Goal: Task Accomplishment & Management: Manage account settings

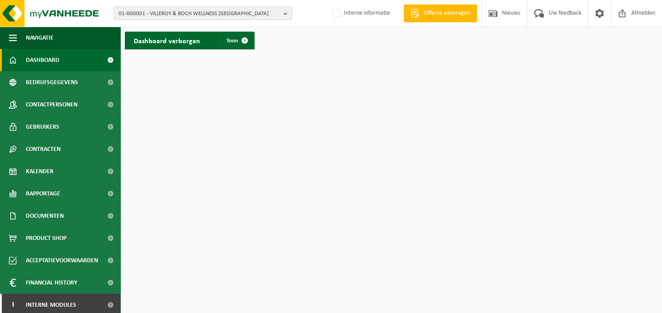
click at [285, 12] on b "button" at bounding box center [287, 13] width 8 height 12
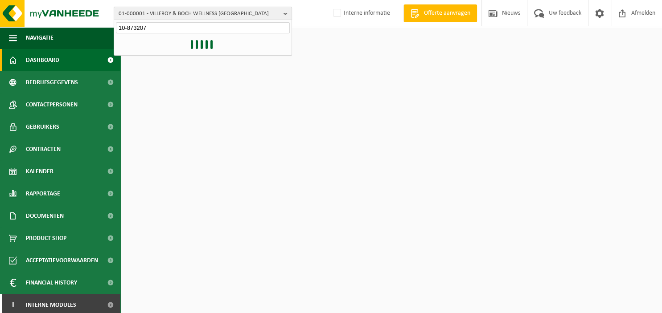
type input "10-873207"
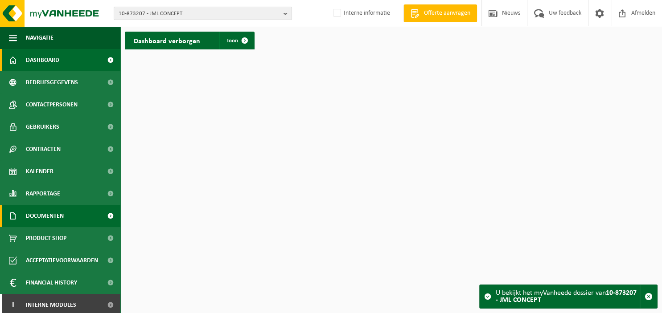
click at [57, 217] on span "Documenten" at bounding box center [45, 216] width 38 height 22
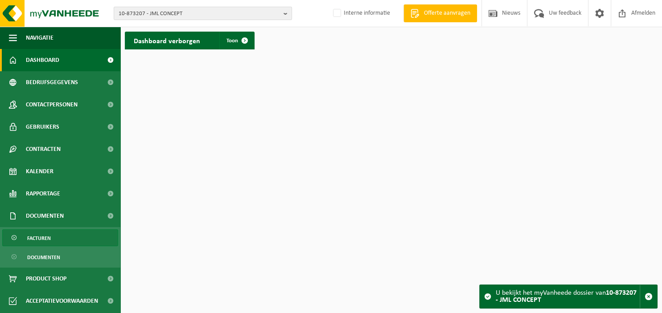
click at [55, 238] on link "Facturen" at bounding box center [60, 238] width 116 height 17
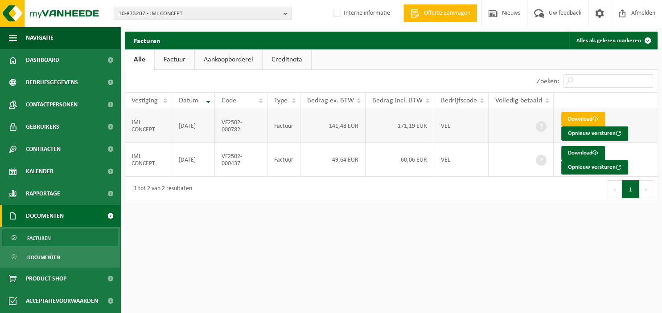
click at [574, 119] on link "Download" at bounding box center [583, 119] width 44 height 14
click at [578, 165] on button "Opnieuw versturen" at bounding box center [594, 167] width 67 height 14
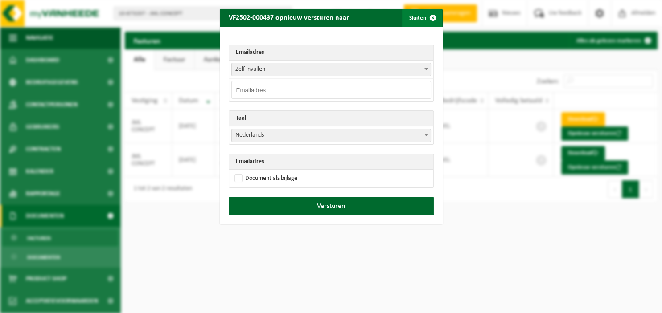
click at [430, 14] on span "button" at bounding box center [433, 18] width 18 height 18
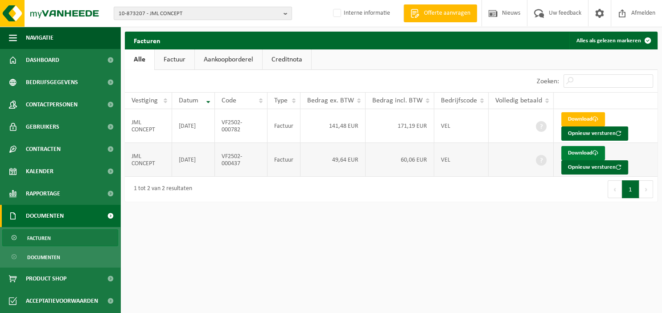
click at [576, 152] on link "Download" at bounding box center [583, 153] width 44 height 14
click at [286, 12] on b "button" at bounding box center [287, 13] width 8 height 12
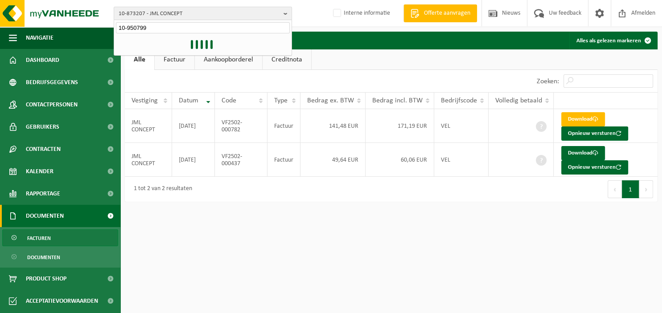
type input "10-950799"
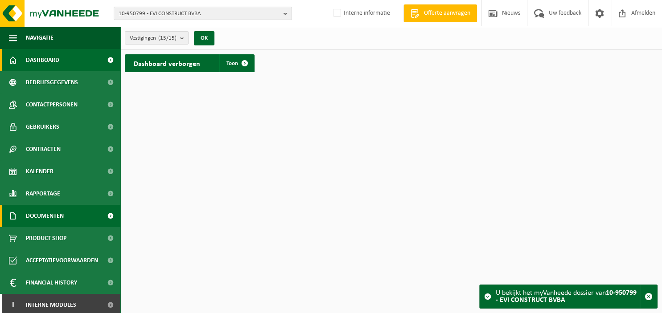
click at [57, 215] on span "Documenten" at bounding box center [45, 216] width 38 height 22
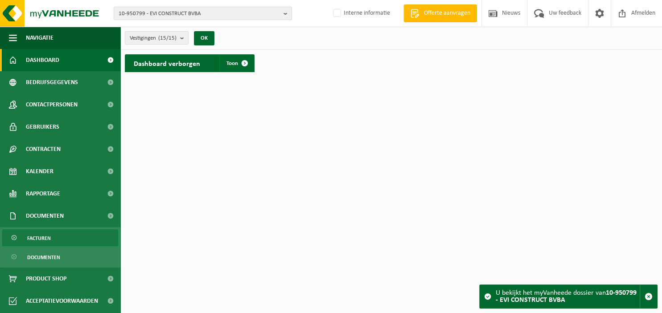
click at [54, 237] on link "Facturen" at bounding box center [60, 238] width 116 height 17
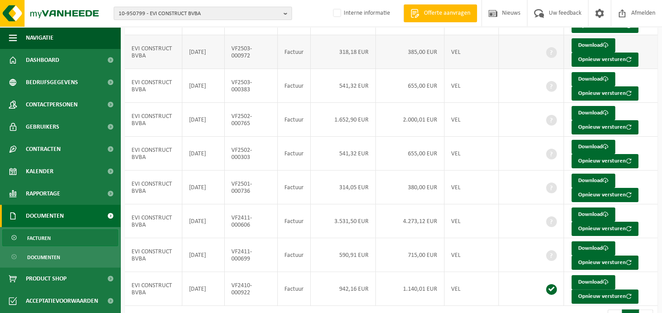
scroll to position [149, 0]
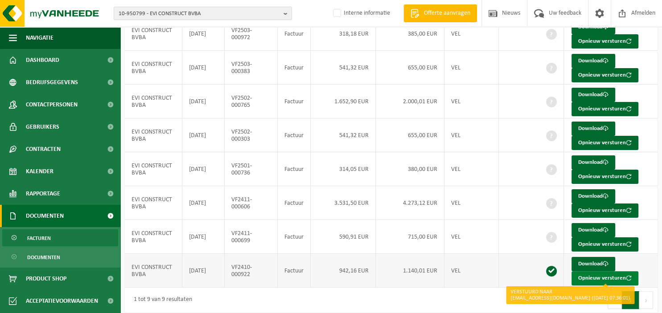
click at [592, 275] on button "Opnieuw versturen" at bounding box center [604, 278] width 67 height 14
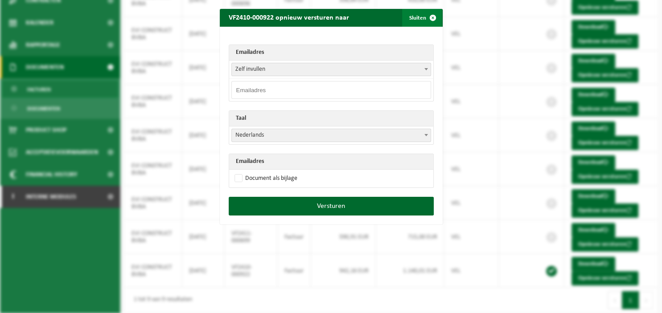
click at [429, 14] on span "button" at bounding box center [433, 18] width 18 height 18
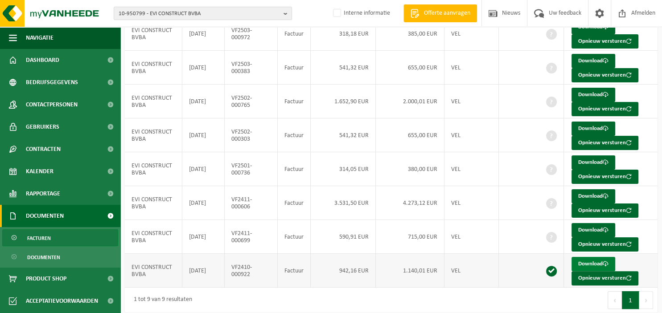
click at [603, 261] on span at bounding box center [606, 264] width 6 height 6
click at [604, 240] on button "Opnieuw versturen" at bounding box center [604, 245] width 67 height 14
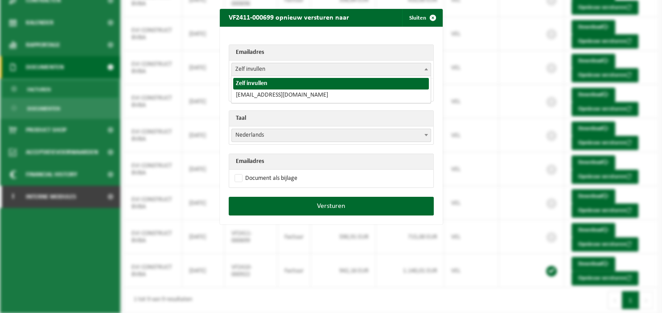
click at [425, 70] on b at bounding box center [426, 69] width 4 height 2
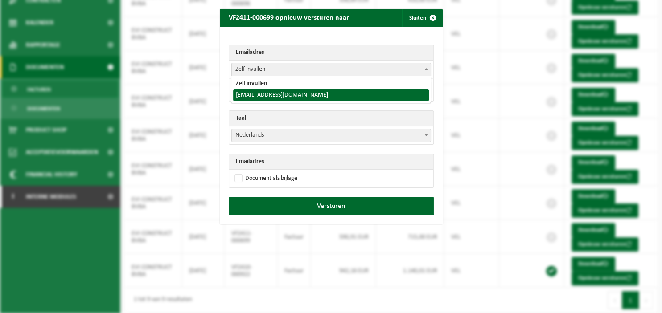
select select "[EMAIL_ADDRESS][DOMAIN_NAME]"
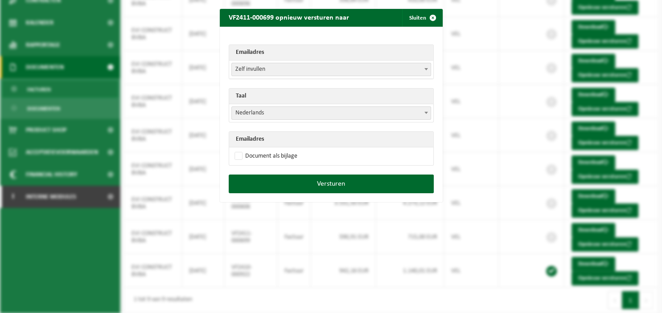
click at [426, 68] on span at bounding box center [426, 69] width 9 height 12
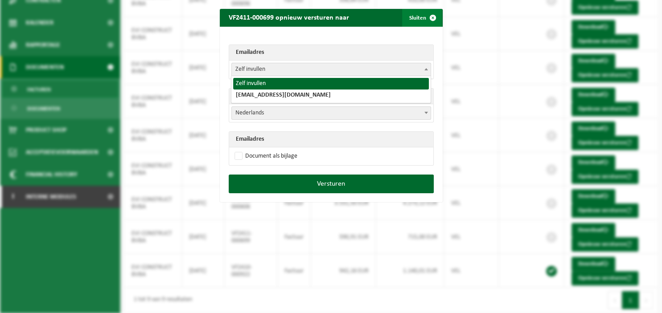
click at [437, 15] on span "button" at bounding box center [433, 18] width 18 height 18
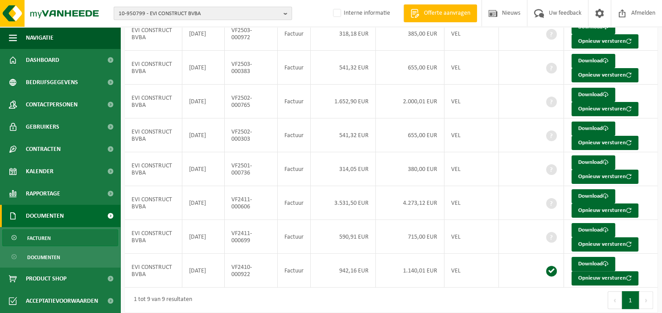
click at [288, 14] on b "button" at bounding box center [287, 13] width 8 height 12
type input "10-950873"
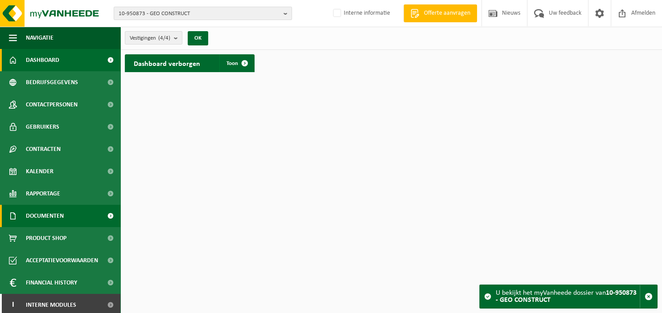
click at [47, 219] on span "Documenten" at bounding box center [45, 216] width 38 height 22
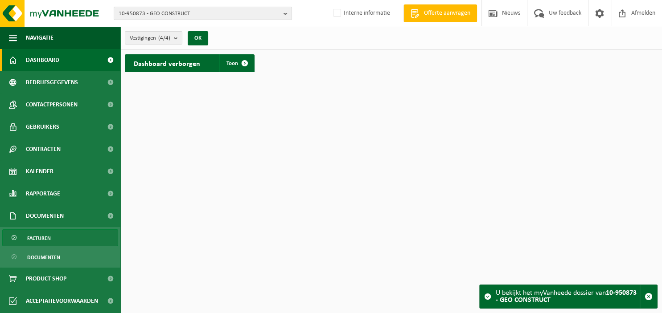
click at [75, 238] on link "Facturen" at bounding box center [60, 238] width 116 height 17
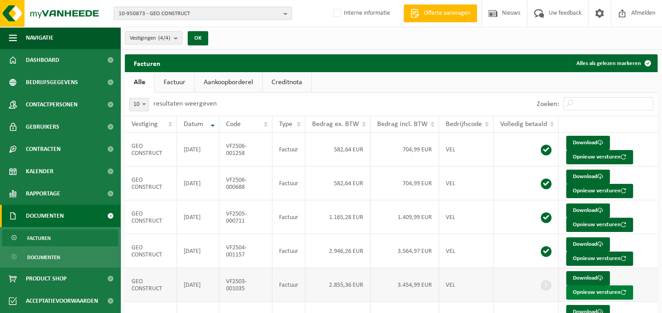
click at [576, 289] on button "Opnieuw versturen" at bounding box center [599, 293] width 67 height 14
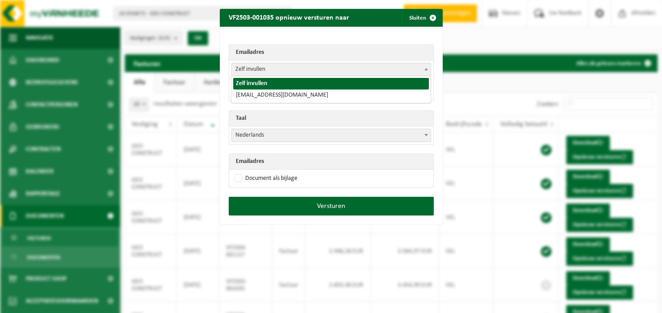
click at [429, 70] on span at bounding box center [426, 69] width 9 height 12
click at [432, 15] on span "button" at bounding box center [433, 18] width 18 height 18
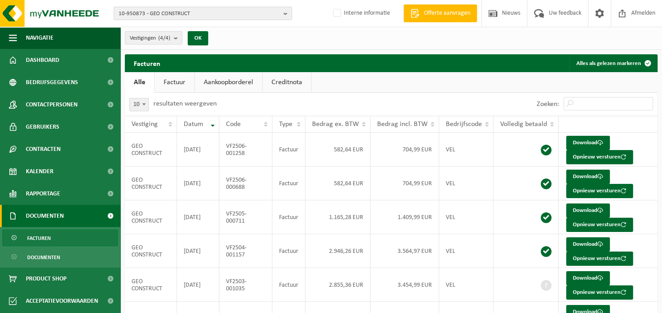
click at [289, 15] on b "button" at bounding box center [287, 13] width 8 height 12
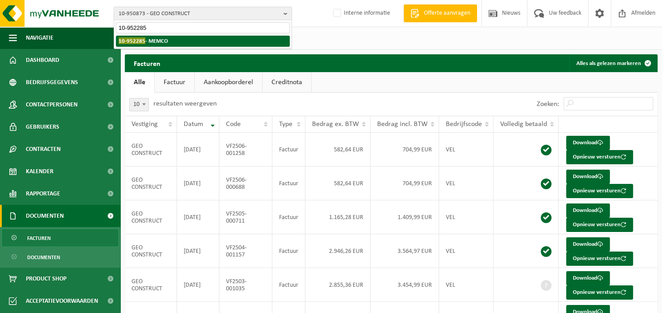
type input "10-952285"
click at [194, 38] on li "10-952285 - MEMCO" at bounding box center [203, 41] width 174 height 11
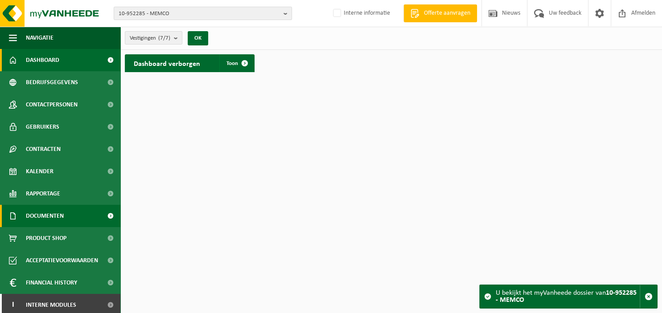
click at [64, 213] on span "Documenten" at bounding box center [45, 216] width 38 height 22
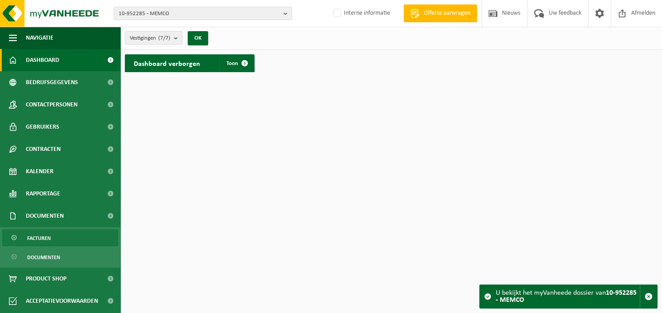
click at [57, 235] on link "Facturen" at bounding box center [60, 238] width 116 height 17
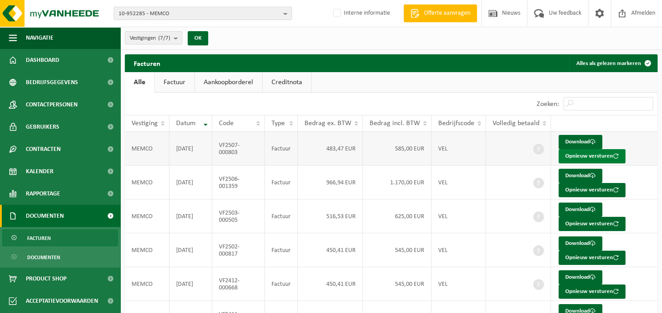
click at [587, 155] on button "Opnieuw versturen" at bounding box center [591, 156] width 67 height 14
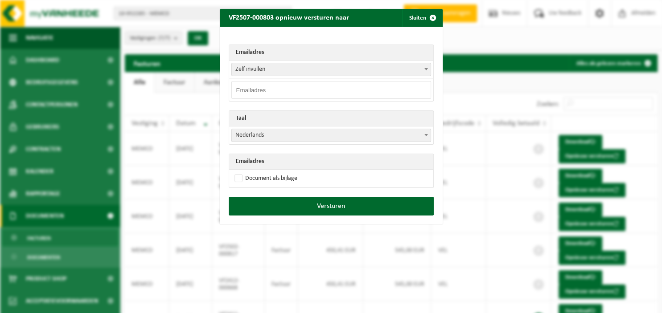
click at [427, 71] on span at bounding box center [426, 69] width 9 height 12
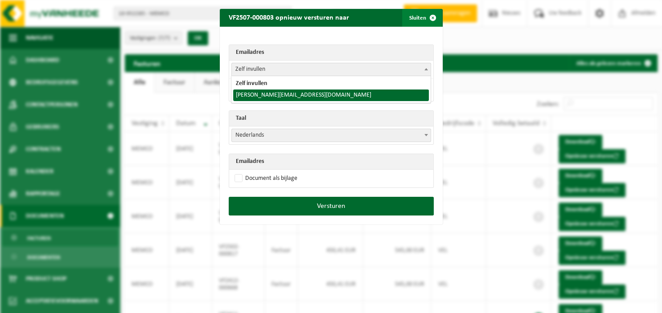
click at [436, 18] on span "button" at bounding box center [433, 18] width 18 height 18
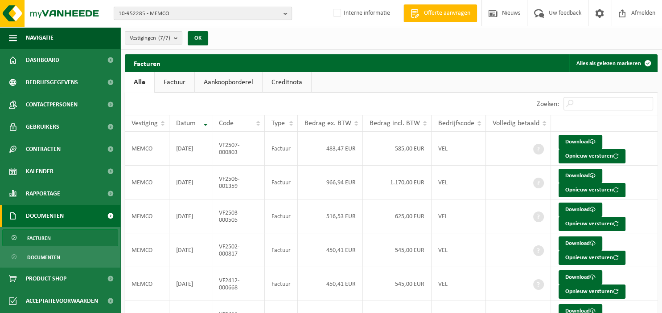
click at [287, 15] on b "button" at bounding box center [287, 13] width 8 height 12
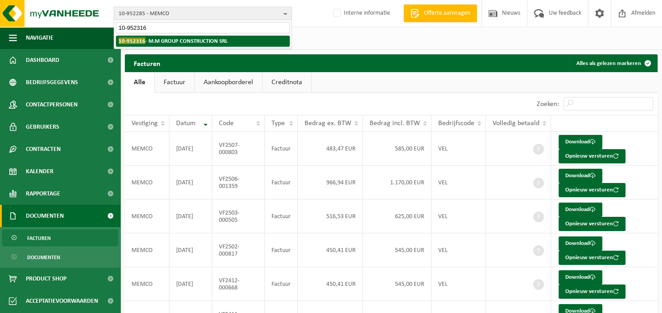
type input "10-952316"
click at [211, 43] on strong "10-952316 - M.M GROUP CONSTRUCTION SRL" at bounding box center [173, 40] width 109 height 7
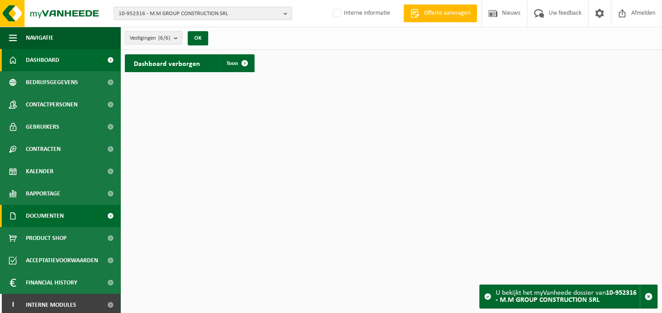
click at [49, 215] on span "Documenten" at bounding box center [45, 216] width 38 height 22
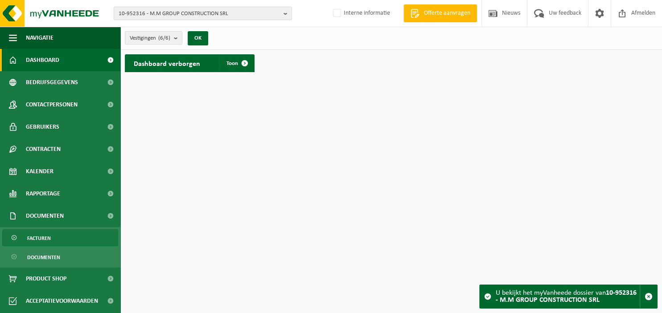
click at [47, 238] on span "Facturen" at bounding box center [39, 238] width 24 height 17
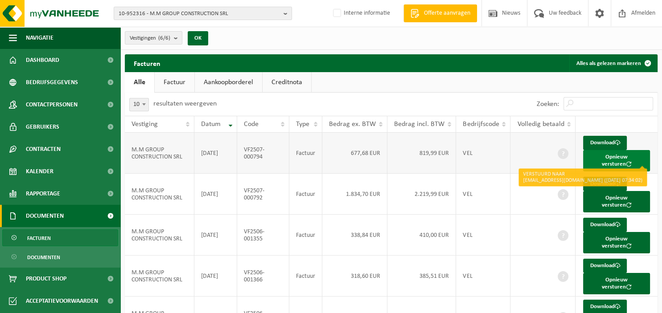
click at [599, 154] on button "Opnieuw versturen" at bounding box center [616, 160] width 67 height 21
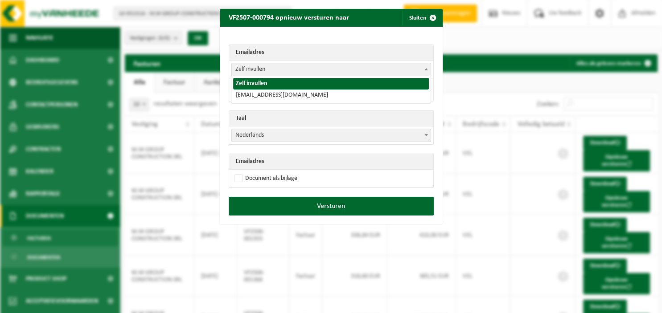
click at [427, 70] on span at bounding box center [426, 69] width 9 height 12
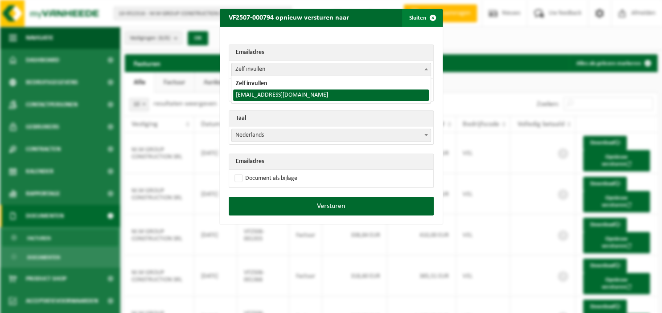
click at [433, 21] on span "button" at bounding box center [433, 18] width 18 height 18
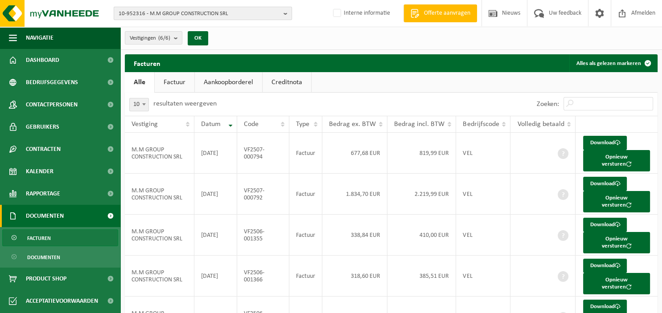
click at [289, 15] on b "button" at bounding box center [287, 13] width 8 height 12
type input "10-952512"
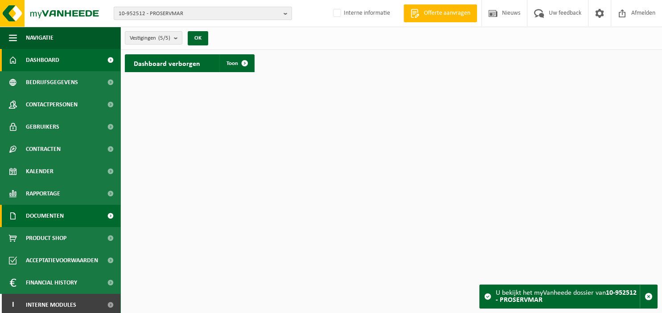
click at [64, 216] on span "Documenten" at bounding box center [45, 216] width 38 height 22
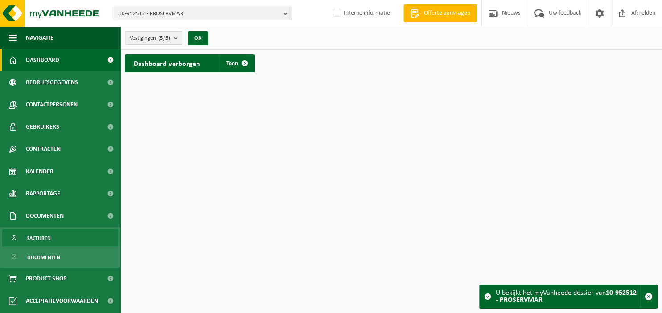
click at [52, 240] on link "Facturen" at bounding box center [60, 238] width 116 height 17
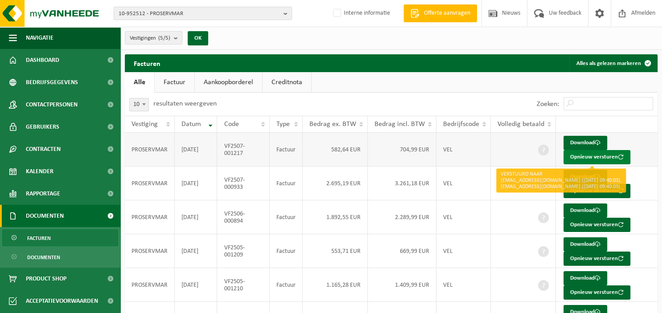
click at [577, 155] on button "Opnieuw versturen" at bounding box center [596, 157] width 67 height 14
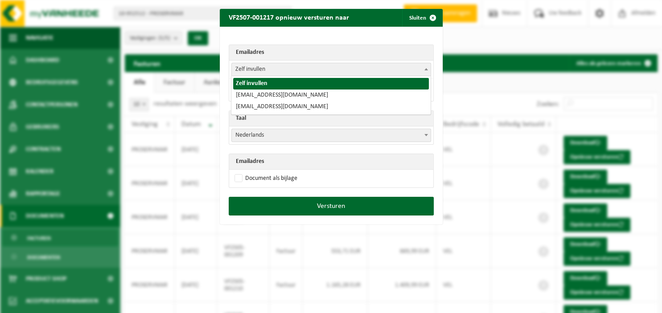
click at [431, 70] on span "Zelf invullen" at bounding box center [331, 69] width 200 height 13
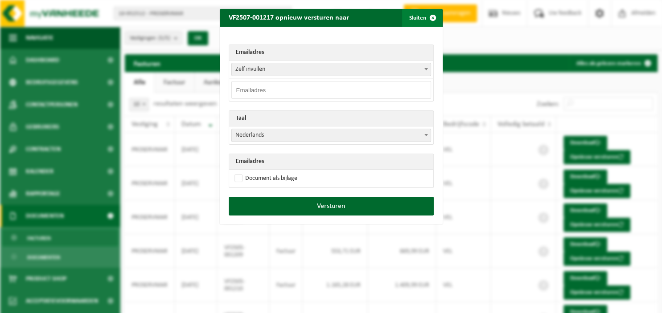
click at [431, 16] on span "button" at bounding box center [433, 18] width 18 height 18
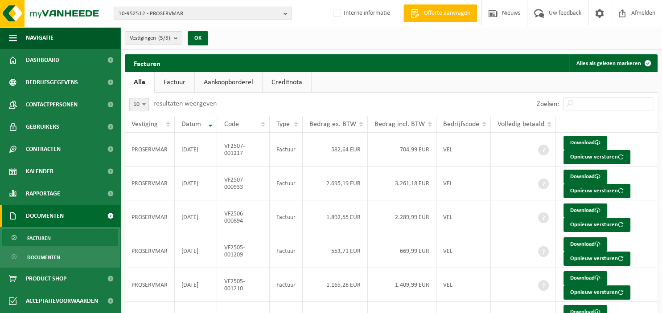
click at [283, 15] on button "10-952512 - PROSERVMAR" at bounding box center [203, 13] width 178 height 13
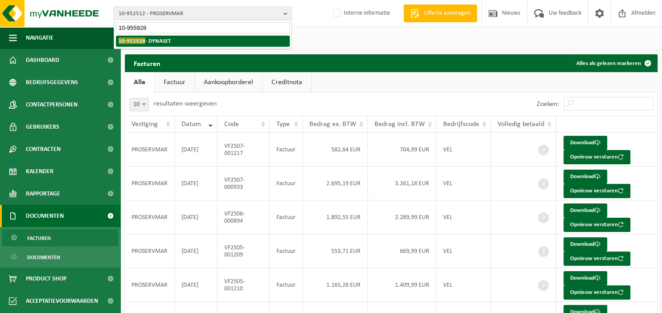
type input "10-955928"
click at [243, 42] on li "10-955928 - DYNASET" at bounding box center [203, 41] width 174 height 11
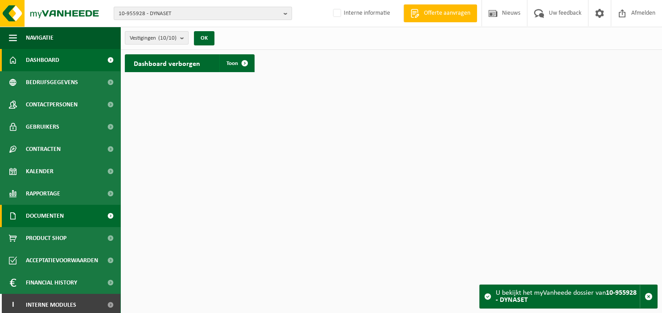
click at [70, 214] on link "Documenten" at bounding box center [60, 216] width 120 height 22
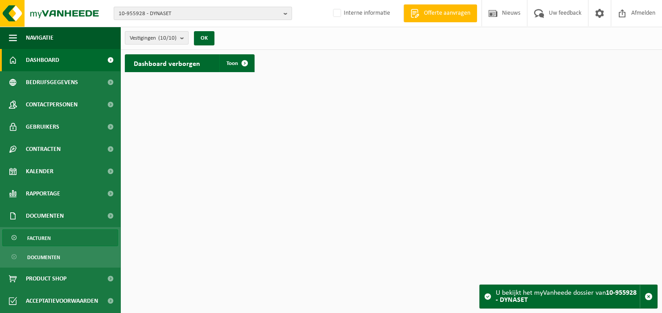
click at [55, 238] on link "Facturen" at bounding box center [60, 238] width 116 height 17
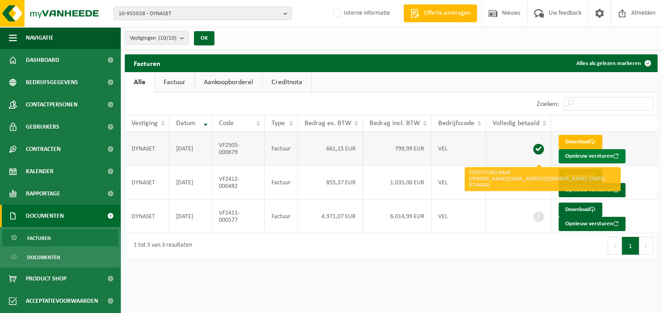
click at [582, 156] on button "Opnieuw versturen" at bounding box center [591, 156] width 67 height 14
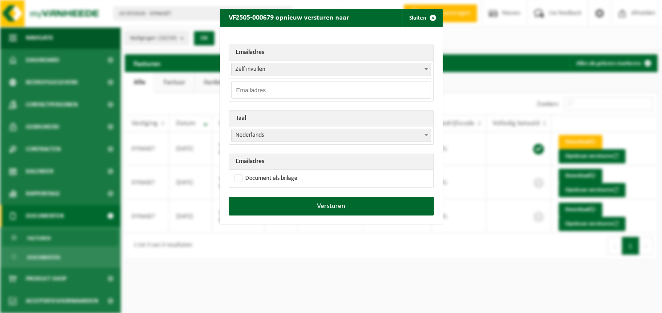
click at [427, 70] on b at bounding box center [426, 69] width 4 height 2
click at [431, 16] on span "button" at bounding box center [433, 18] width 18 height 18
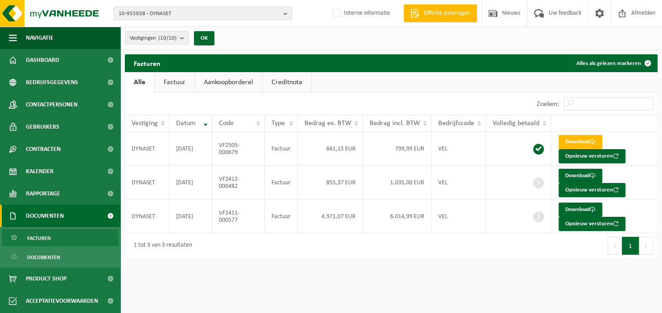
click at [289, 15] on b "button" at bounding box center [287, 13] width 8 height 12
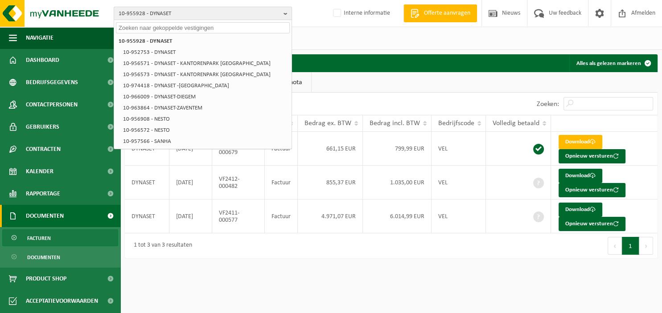
paste input "10-957594"
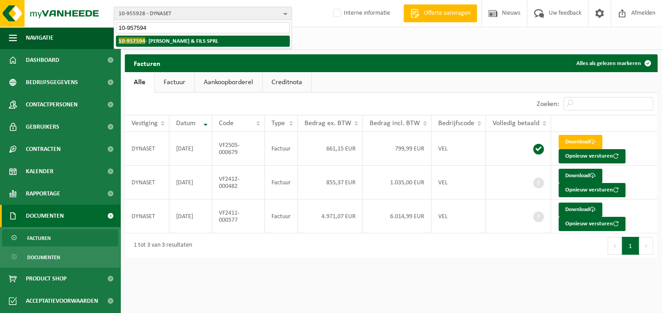
type input "10-957594"
click at [202, 38] on li "10-957594 - CASTELLI & FILS SPRL" at bounding box center [203, 41] width 174 height 11
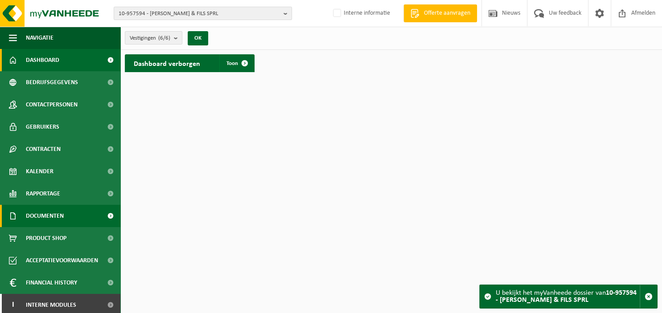
click at [60, 215] on span "Documenten" at bounding box center [45, 216] width 38 height 22
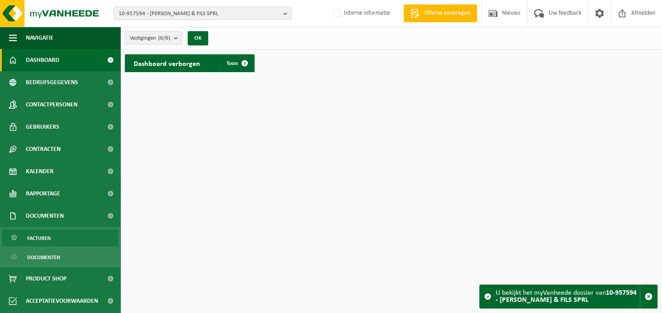
click at [52, 234] on link "Facturen" at bounding box center [60, 238] width 116 height 17
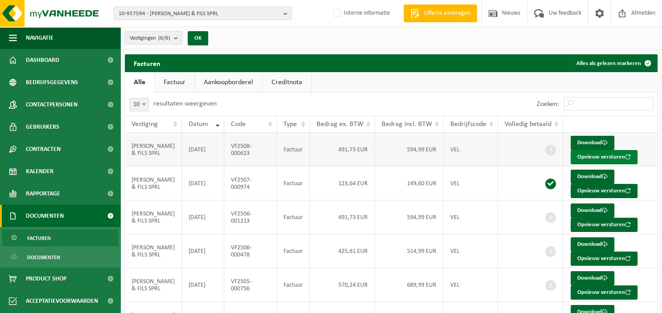
click at [578, 154] on button "Opnieuw versturen" at bounding box center [603, 157] width 67 height 14
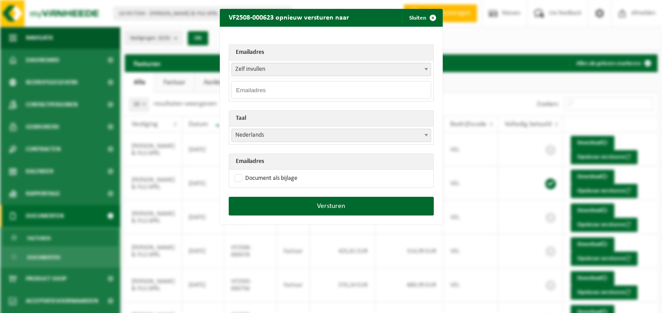
click at [425, 69] on b at bounding box center [426, 69] width 4 height 2
click at [430, 17] on span "button" at bounding box center [433, 18] width 18 height 18
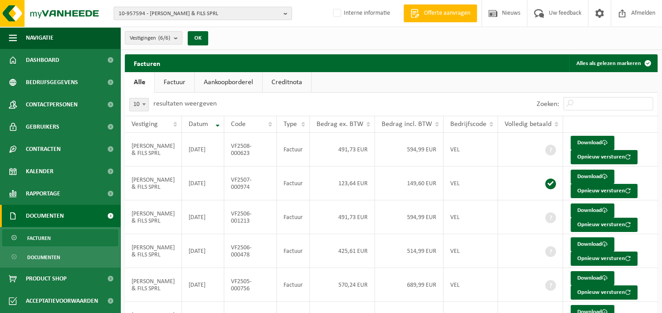
click at [289, 15] on b "button" at bounding box center [287, 13] width 8 height 12
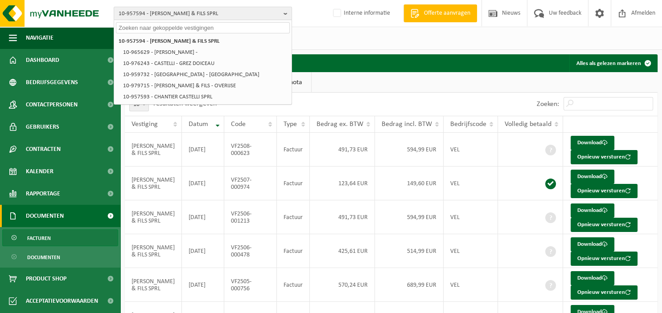
paste input "10-957664"
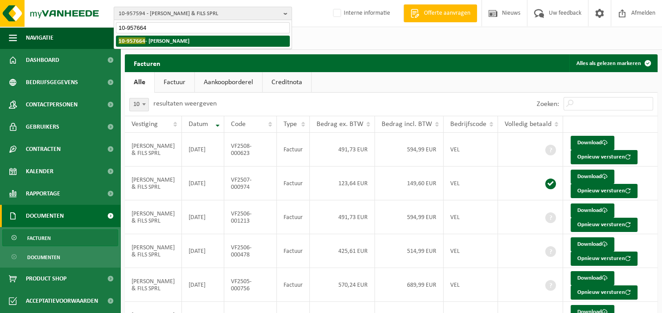
type input "10-957664"
click at [192, 43] on li "10-957664 - LUIS B" at bounding box center [203, 41] width 174 height 11
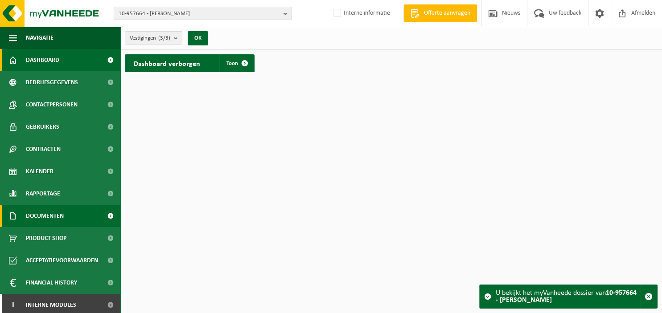
click at [58, 220] on span "Documenten" at bounding box center [45, 216] width 38 height 22
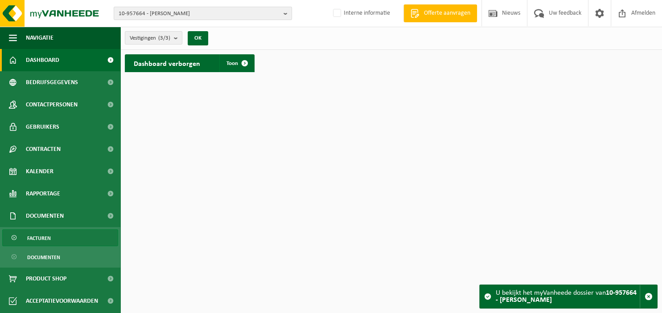
click at [53, 238] on link "Facturen" at bounding box center [60, 238] width 116 height 17
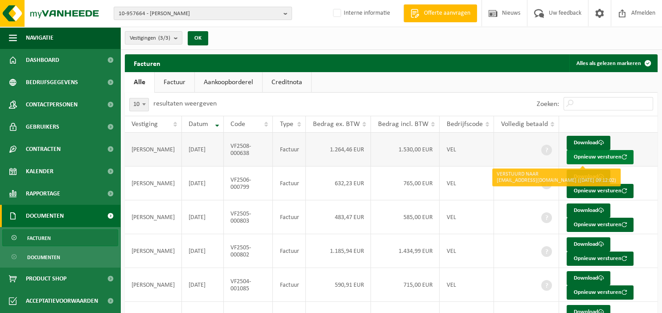
click at [579, 156] on button "Opnieuw versturen" at bounding box center [599, 157] width 67 height 14
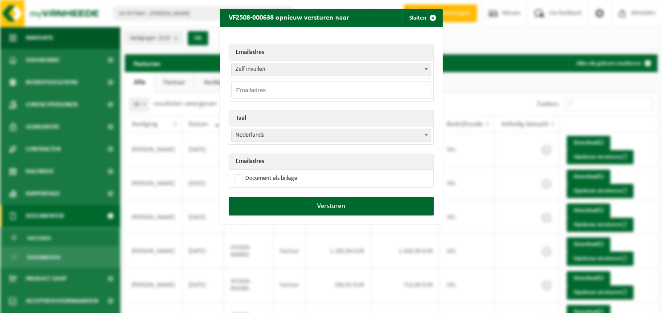
click at [426, 73] on span at bounding box center [426, 69] width 9 height 12
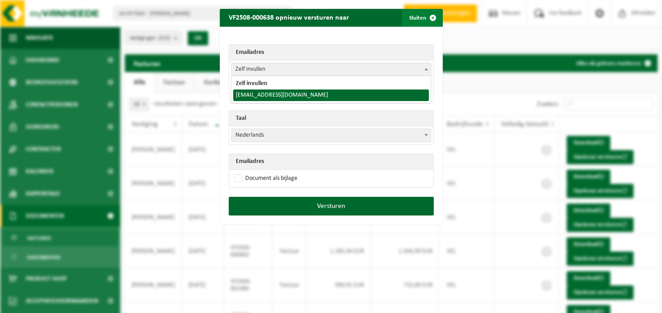
click at [431, 16] on span "button" at bounding box center [433, 18] width 18 height 18
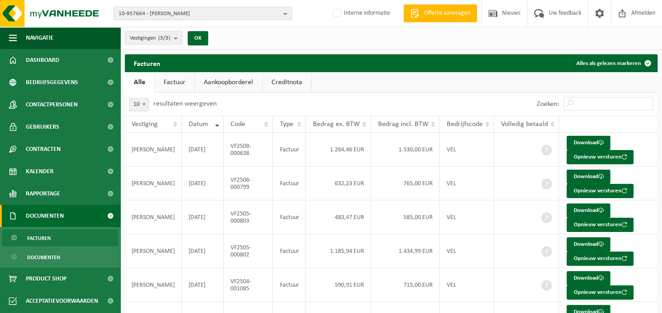
click at [284, 12] on b "button" at bounding box center [287, 13] width 8 height 12
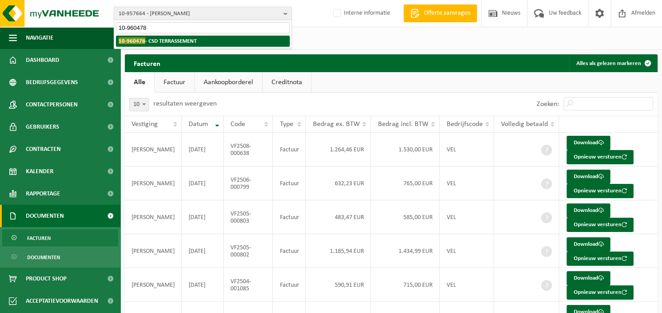
type input "10-960478"
click at [220, 40] on li "10-960478 - CSD TERRASSEMENT" at bounding box center [203, 41] width 174 height 11
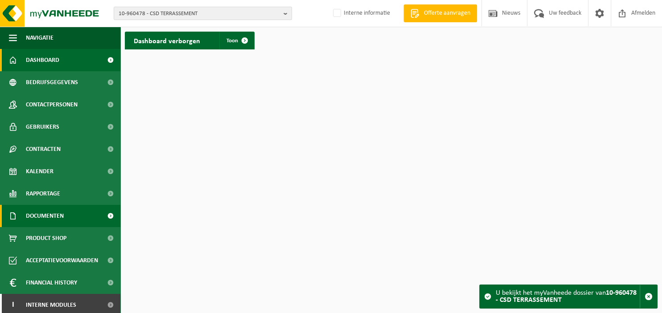
click at [48, 215] on span "Documenten" at bounding box center [45, 216] width 38 height 22
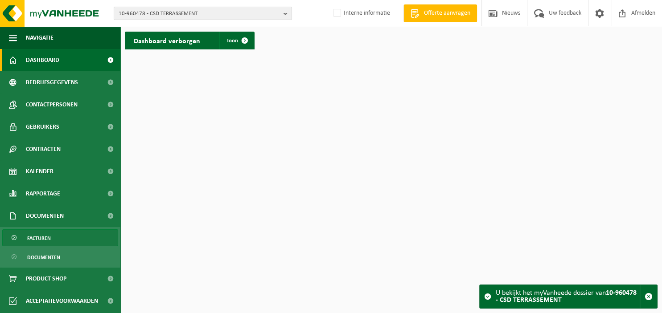
click at [49, 234] on span "Facturen" at bounding box center [39, 238] width 24 height 17
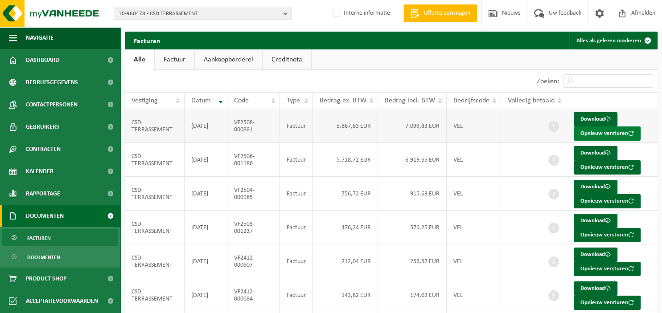
click at [606, 135] on button "Opnieuw versturen" at bounding box center [607, 134] width 67 height 14
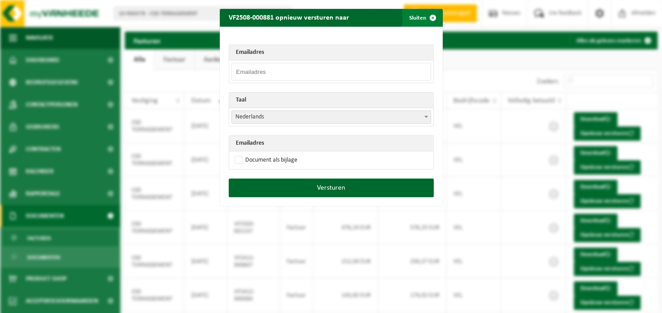
click at [433, 20] on span "button" at bounding box center [433, 18] width 18 height 18
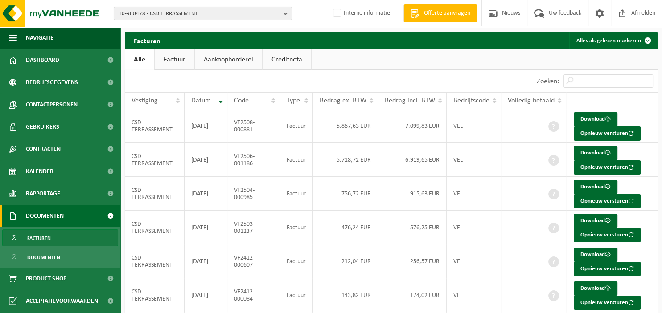
click at [288, 13] on b "button" at bounding box center [287, 13] width 8 height 12
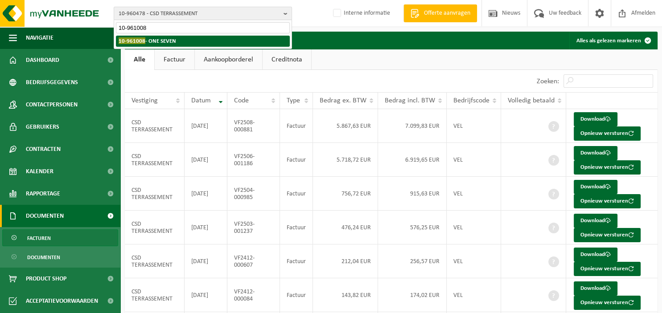
type input "10-961008"
click at [173, 38] on strong "10-961008 - ONE SEVEN" at bounding box center [147, 40] width 57 height 7
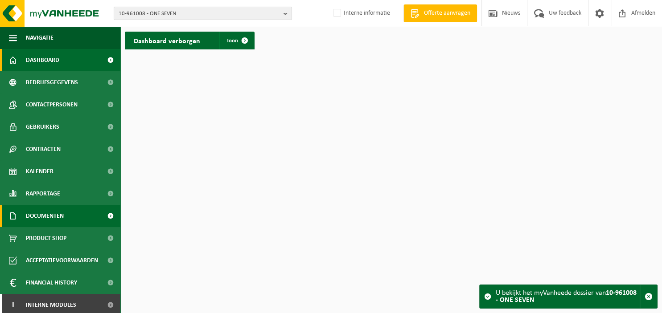
click at [58, 218] on span "Documenten" at bounding box center [45, 216] width 38 height 22
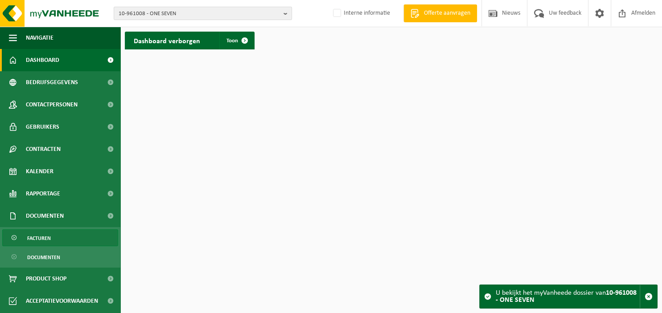
click at [49, 237] on span "Facturen" at bounding box center [39, 238] width 24 height 17
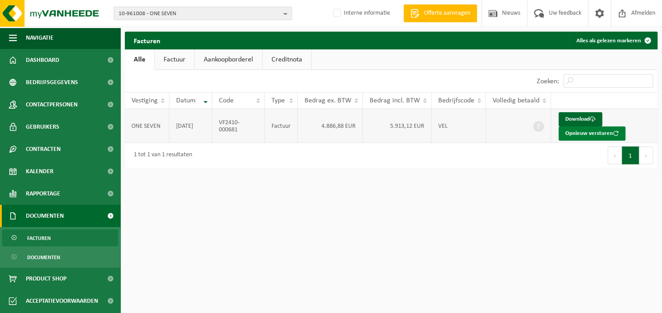
click at [590, 137] on button "Opnieuw versturen" at bounding box center [591, 134] width 67 height 14
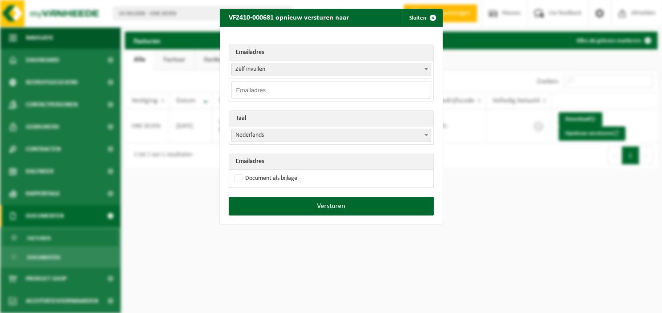
click at [426, 69] on b at bounding box center [426, 69] width 4 height 2
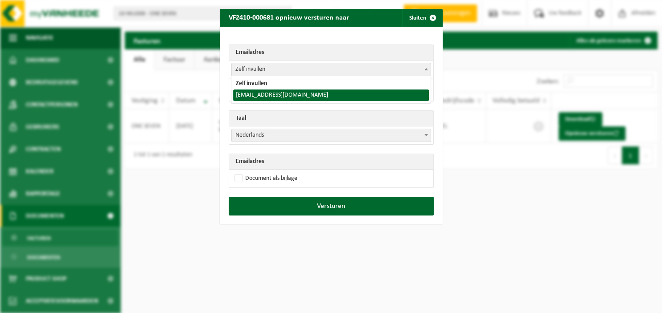
select select "septdimension@gmail.com"
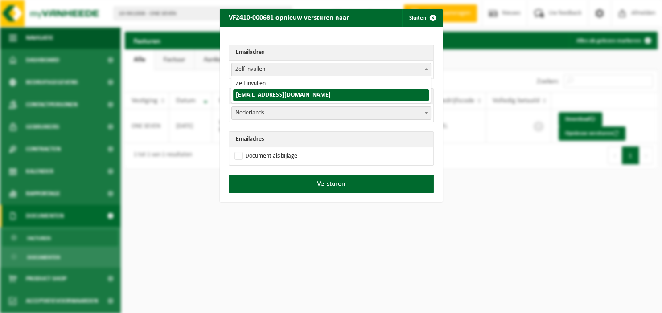
click at [423, 69] on span at bounding box center [426, 69] width 9 height 12
click at [421, 19] on button "Sluiten" at bounding box center [422, 18] width 40 height 18
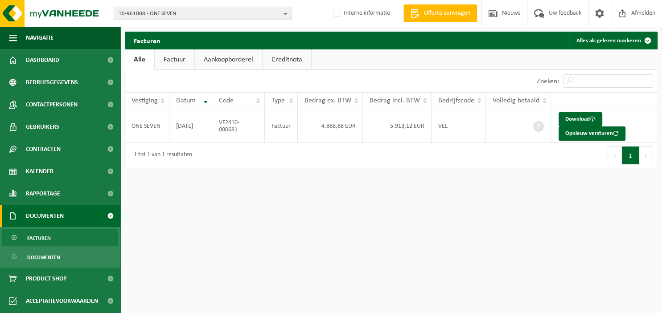
click at [287, 13] on b "button" at bounding box center [287, 13] width 8 height 12
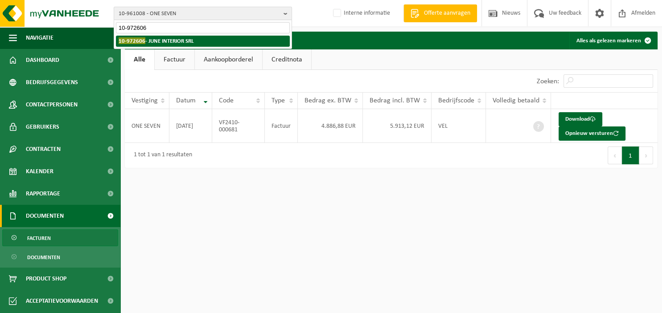
type input "10-972606"
click at [219, 41] on li "10-972606 - JUNE INTERIOR SRL" at bounding box center [203, 41] width 174 height 11
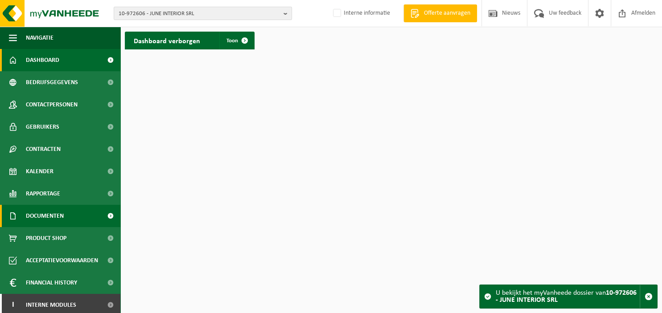
click at [63, 218] on span "Documenten" at bounding box center [45, 216] width 38 height 22
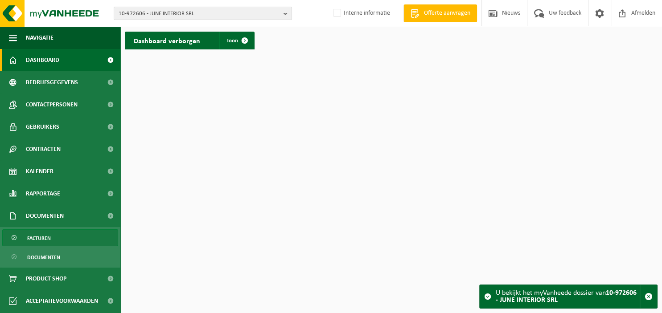
click at [59, 234] on link "Facturen" at bounding box center [60, 238] width 116 height 17
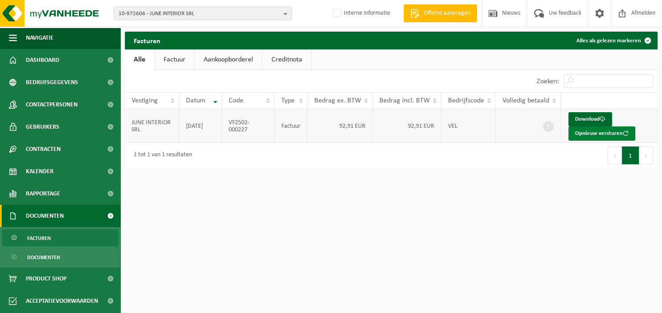
click at [582, 133] on button "Opnieuw versturen" at bounding box center [601, 134] width 67 height 14
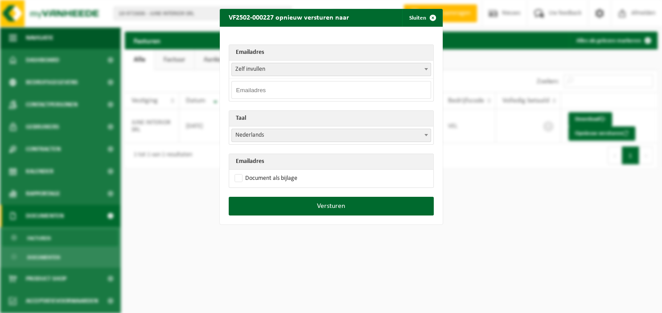
click at [427, 67] on span at bounding box center [426, 69] width 9 height 12
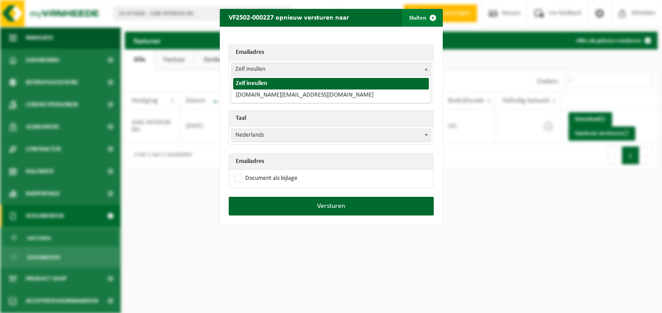
click at [431, 17] on span "button" at bounding box center [433, 18] width 18 height 18
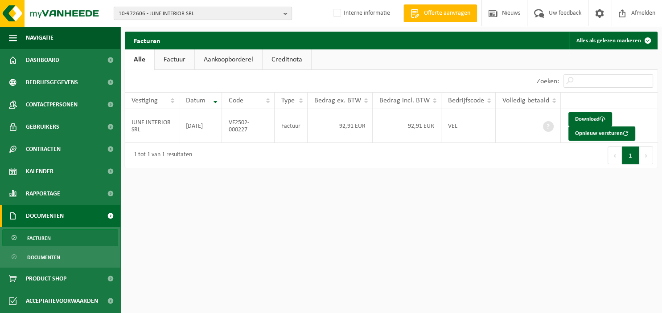
click at [287, 16] on b "button" at bounding box center [287, 13] width 8 height 12
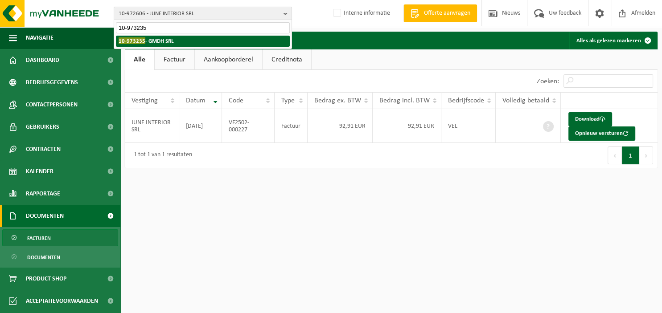
type input "10-973235"
click at [195, 46] on li "10-973235 - GMDH SRL" at bounding box center [203, 41] width 174 height 11
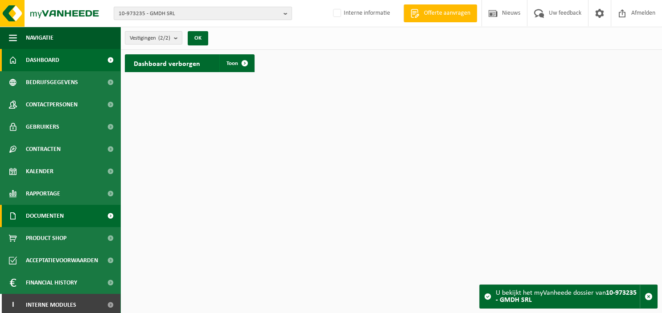
click at [58, 221] on span "Documenten" at bounding box center [45, 216] width 38 height 22
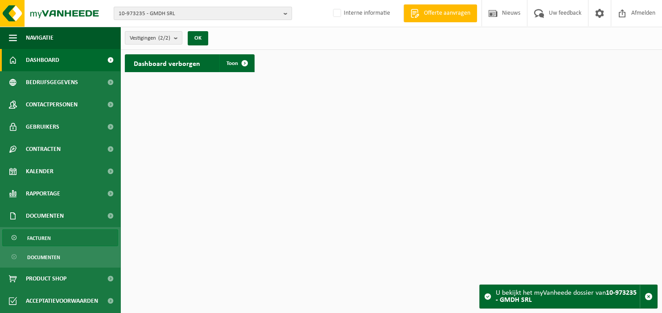
click at [54, 236] on link "Facturen" at bounding box center [60, 238] width 116 height 17
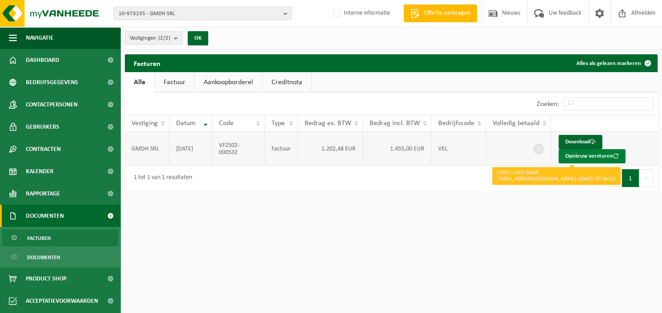
click at [588, 155] on button "Opnieuw versturen" at bounding box center [591, 156] width 67 height 14
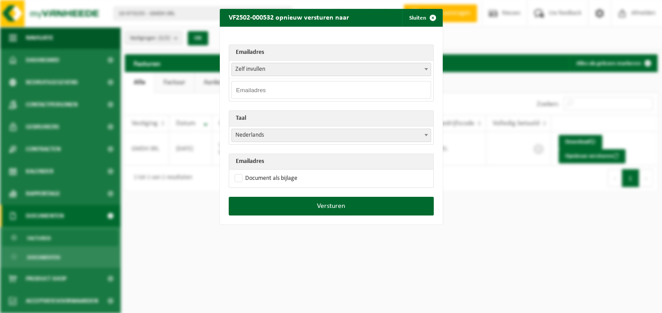
click at [428, 71] on span at bounding box center [426, 69] width 9 height 12
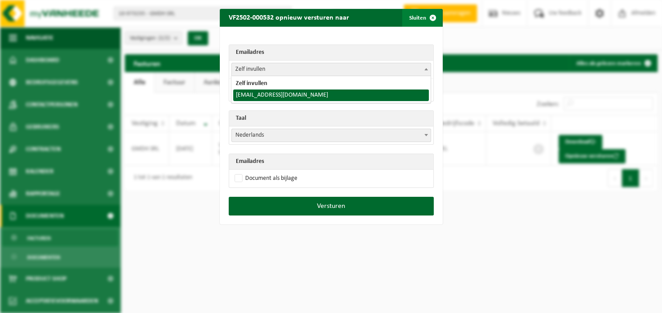
click at [433, 21] on span "button" at bounding box center [433, 18] width 18 height 18
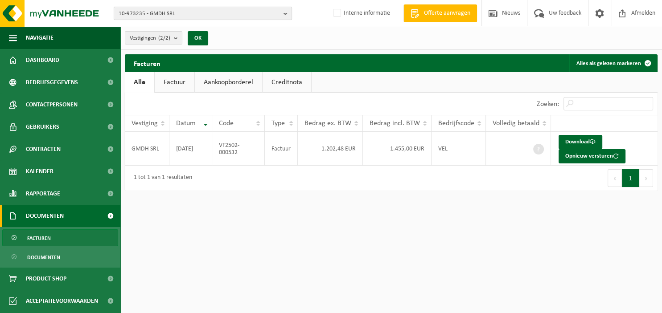
click at [285, 12] on b "button" at bounding box center [287, 13] width 8 height 12
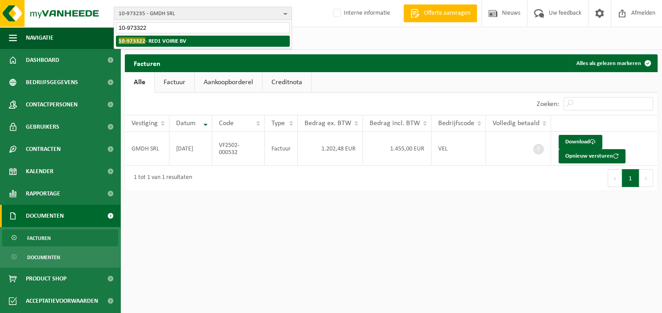
type input "10-973322"
click at [176, 41] on strong "10-973322 - RED1 VOIRIE BV" at bounding box center [153, 40] width 68 height 7
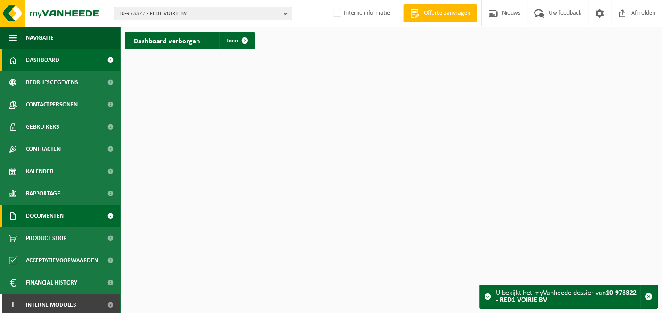
click at [68, 214] on link "Documenten" at bounding box center [60, 216] width 120 height 22
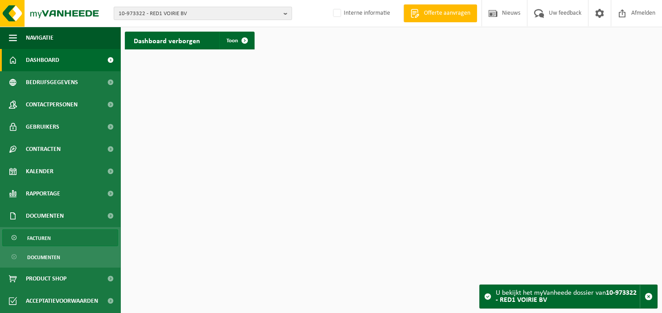
click at [63, 237] on link "Facturen" at bounding box center [60, 238] width 116 height 17
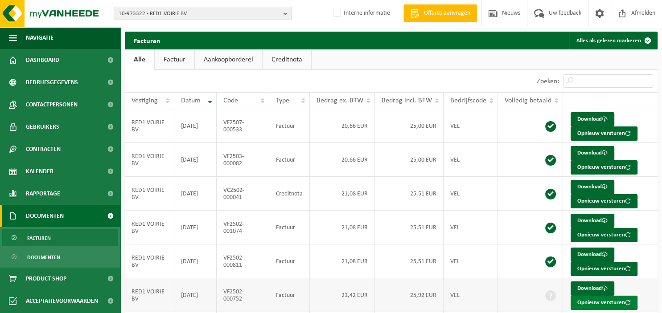
click at [582, 299] on button "Opnieuw versturen" at bounding box center [603, 303] width 67 height 14
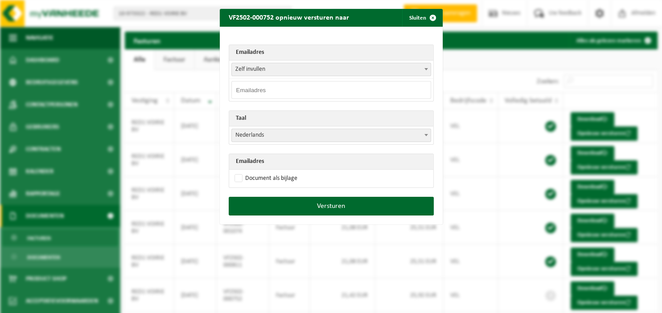
click at [282, 89] on input "email" at bounding box center [331, 90] width 200 height 18
type input "10-978500"
drag, startPoint x: 275, startPoint y: 89, endPoint x: 188, endPoint y: 87, distance: 86.9
click at [231, 87] on input "10-978500" at bounding box center [331, 90] width 200 height 18
click at [431, 17] on span "button" at bounding box center [433, 18] width 18 height 18
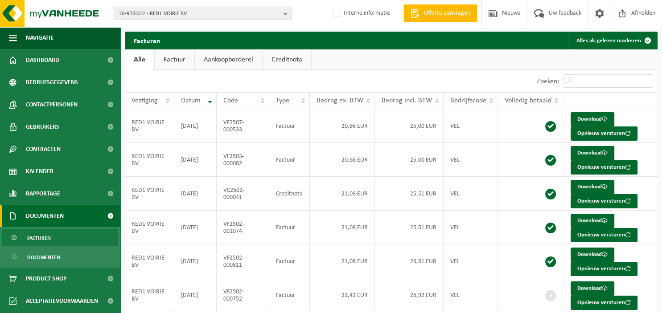
click at [287, 13] on b "button" at bounding box center [287, 13] width 8 height 12
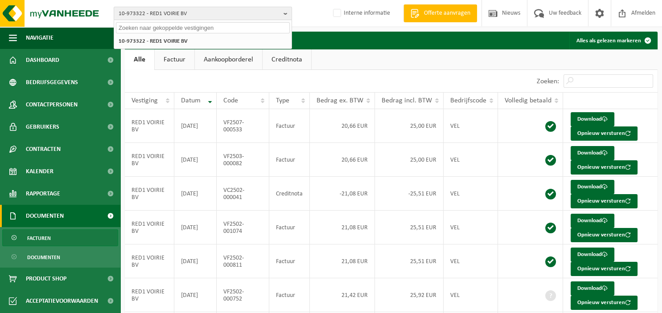
paste input "10-978500"
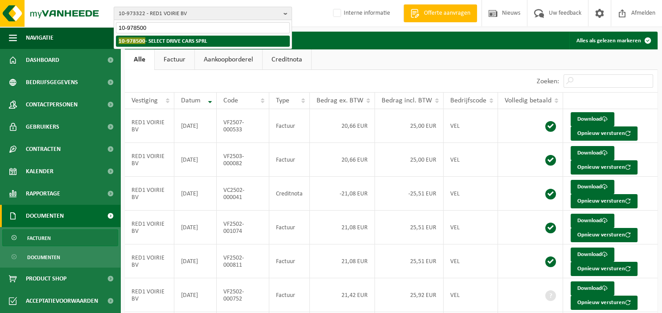
type input "10-978500"
click at [168, 39] on strong "10-978500 - SELECT DRIVE CARS SPRL" at bounding box center [163, 40] width 89 height 7
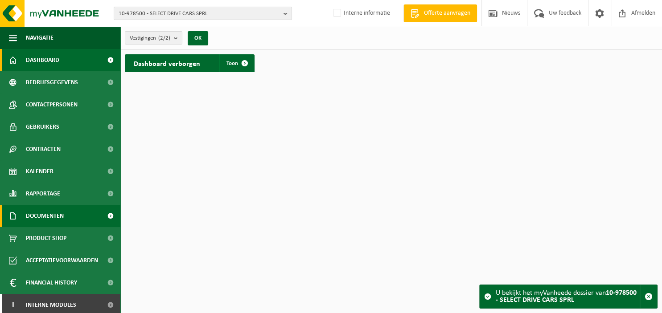
click at [37, 213] on span "Documenten" at bounding box center [45, 216] width 38 height 22
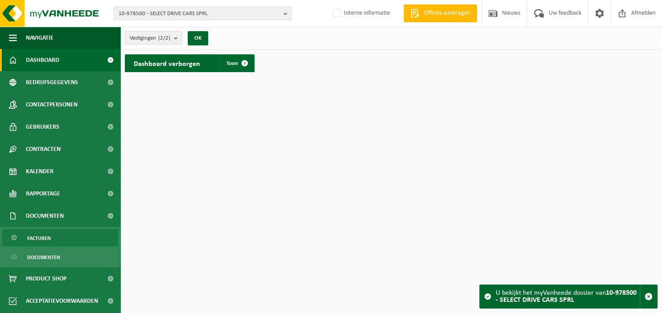
click at [33, 238] on span "Facturen" at bounding box center [39, 238] width 24 height 17
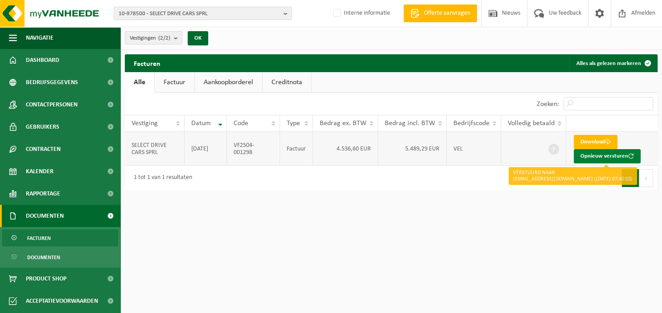
click at [589, 155] on button "Opnieuw versturen" at bounding box center [607, 156] width 67 height 14
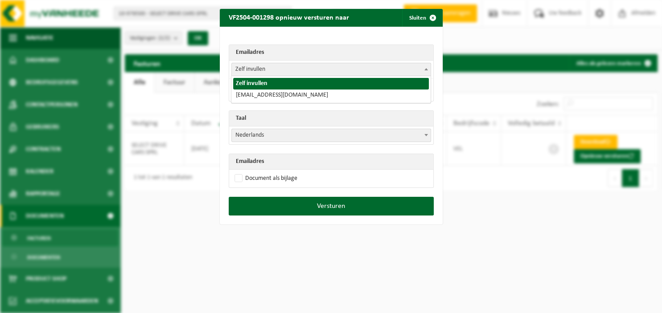
click at [429, 69] on span at bounding box center [426, 69] width 9 height 12
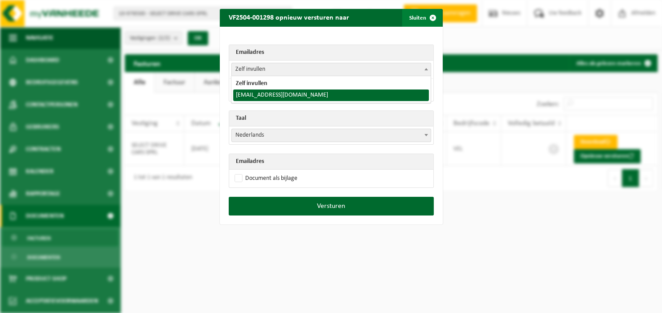
click at [432, 17] on span "button" at bounding box center [433, 18] width 18 height 18
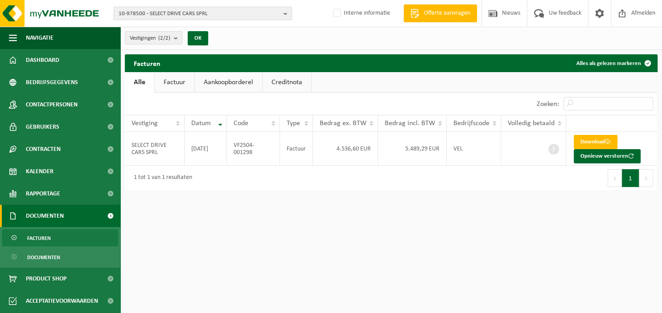
click at [286, 12] on b "button" at bounding box center [287, 13] width 8 height 12
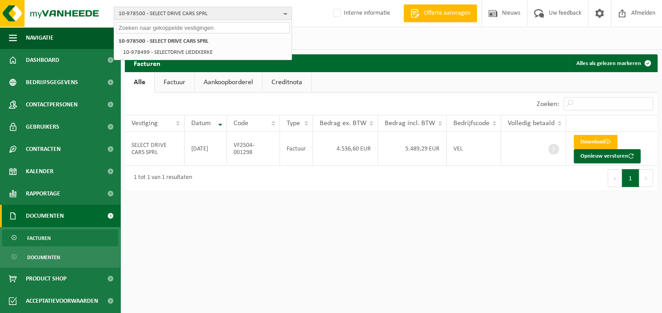
paste input "10-974628"
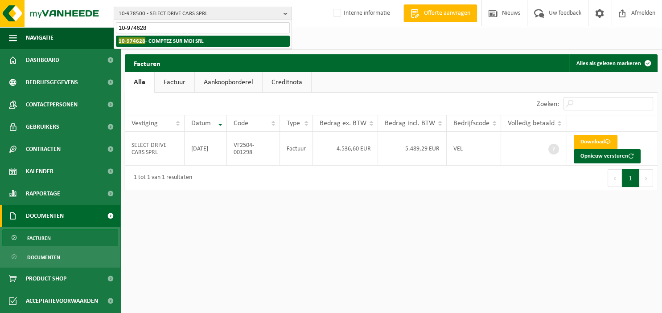
type input "10-974628"
click at [213, 44] on li "10-974628 - COMPTEZ SUR MOI SRL" at bounding box center [203, 41] width 174 height 11
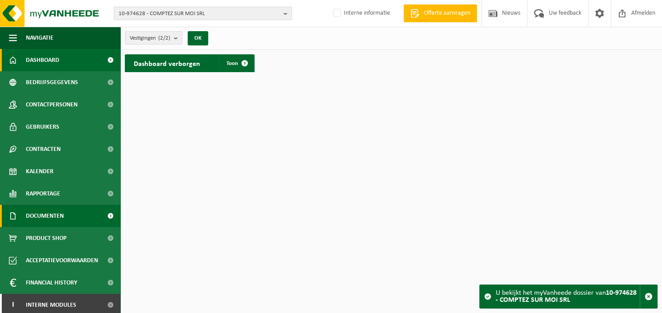
click at [50, 216] on span "Documenten" at bounding box center [45, 216] width 38 height 22
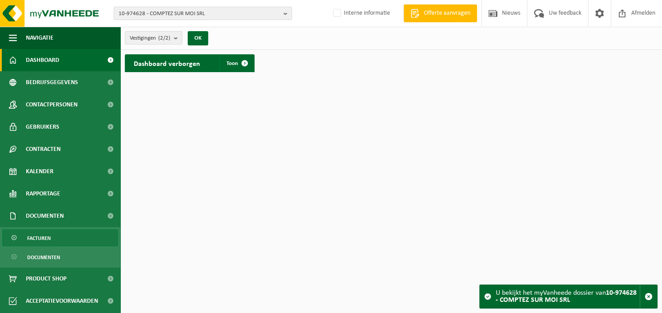
click at [45, 239] on span "Facturen" at bounding box center [39, 238] width 24 height 17
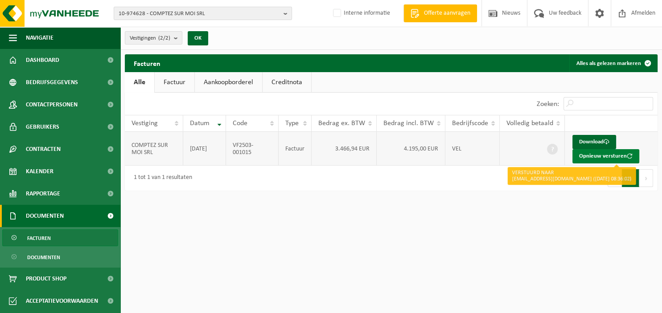
click at [603, 154] on button "Opnieuw versturen" at bounding box center [605, 156] width 67 height 14
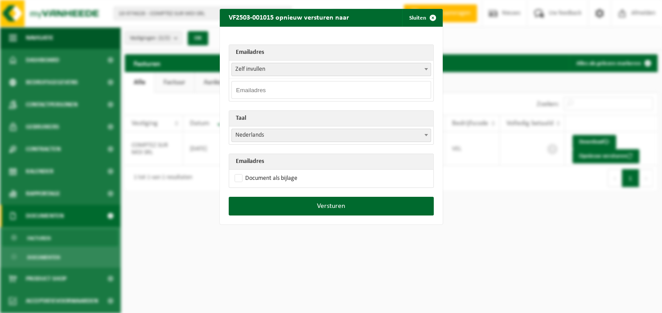
click at [429, 70] on span at bounding box center [426, 69] width 9 height 12
